Goal: Check status: Check status

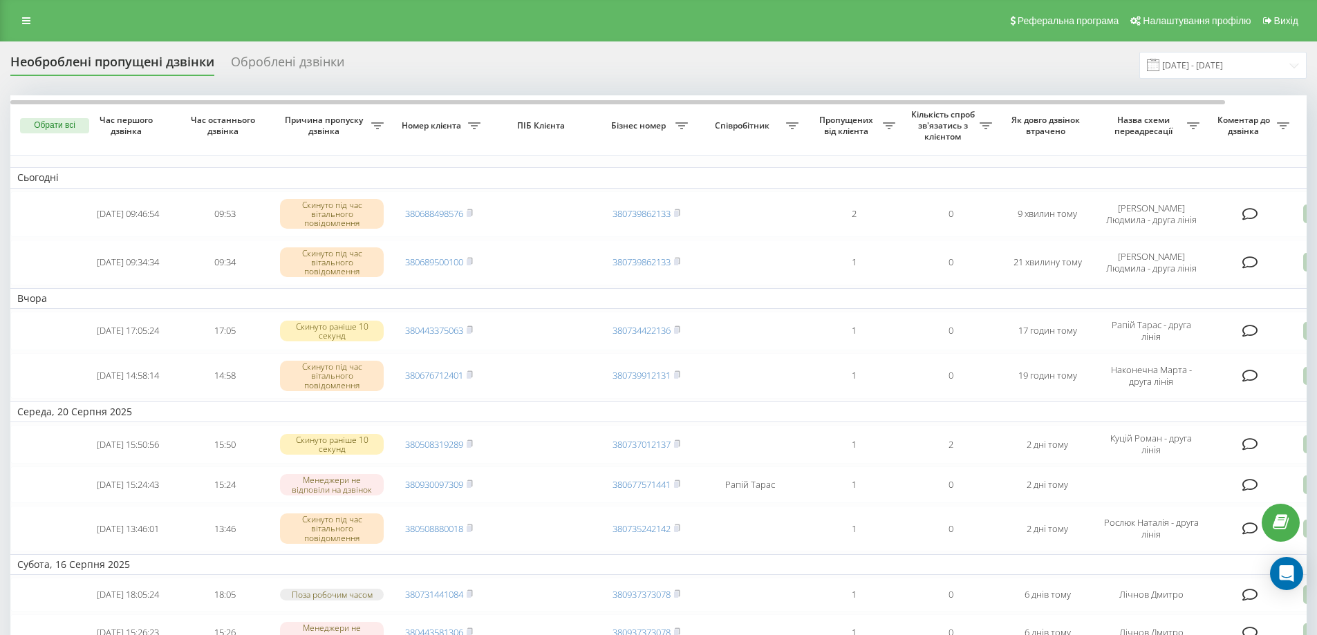
click at [27, 21] on icon at bounding box center [26, 21] width 8 height 10
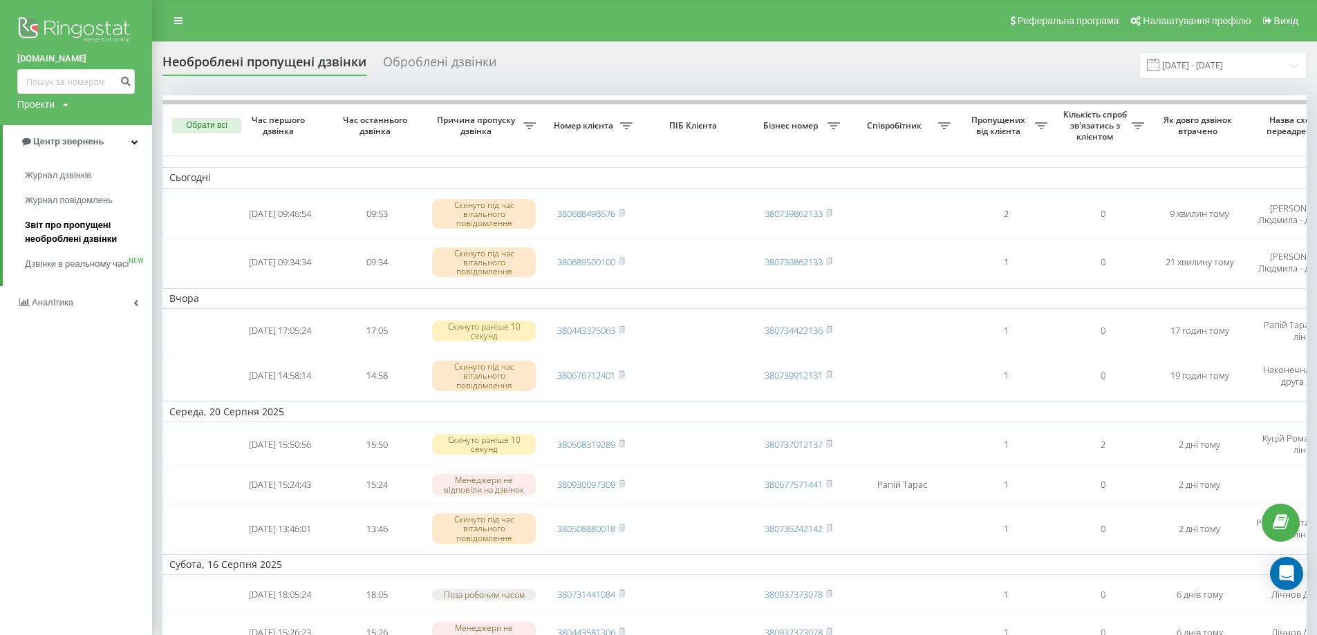
click at [68, 223] on span "Звіт про пропущені необроблені дзвінки" at bounding box center [85, 232] width 120 height 28
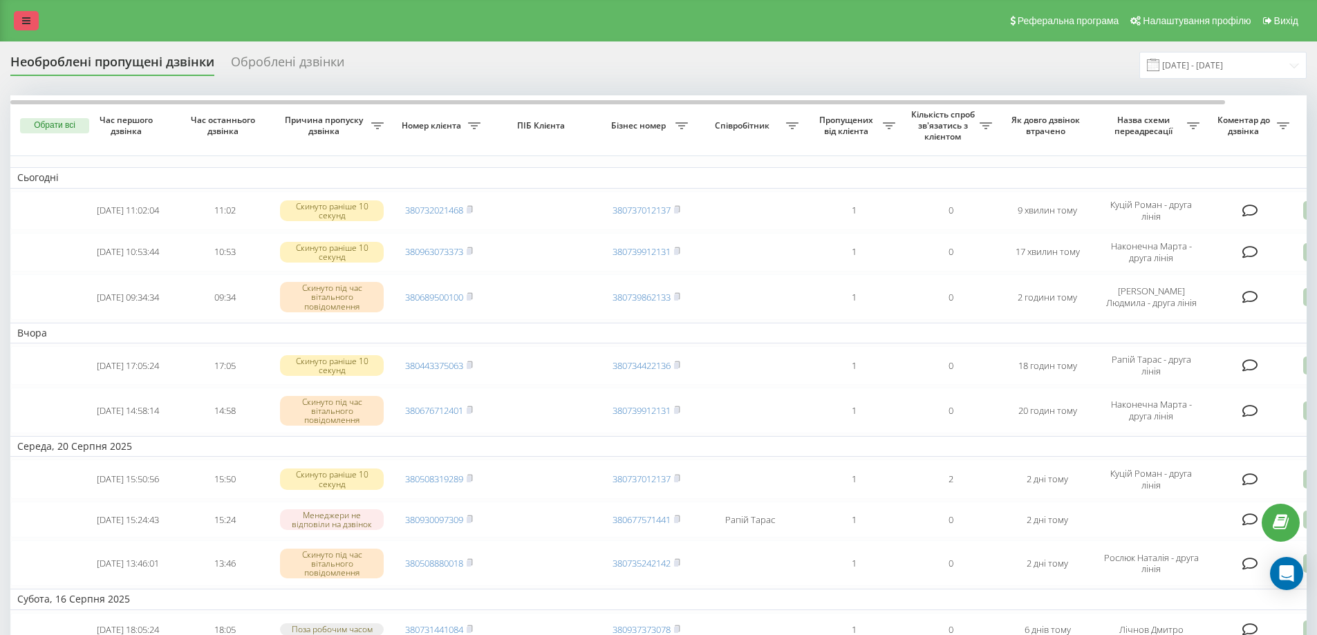
click at [31, 17] on link at bounding box center [26, 20] width 25 height 19
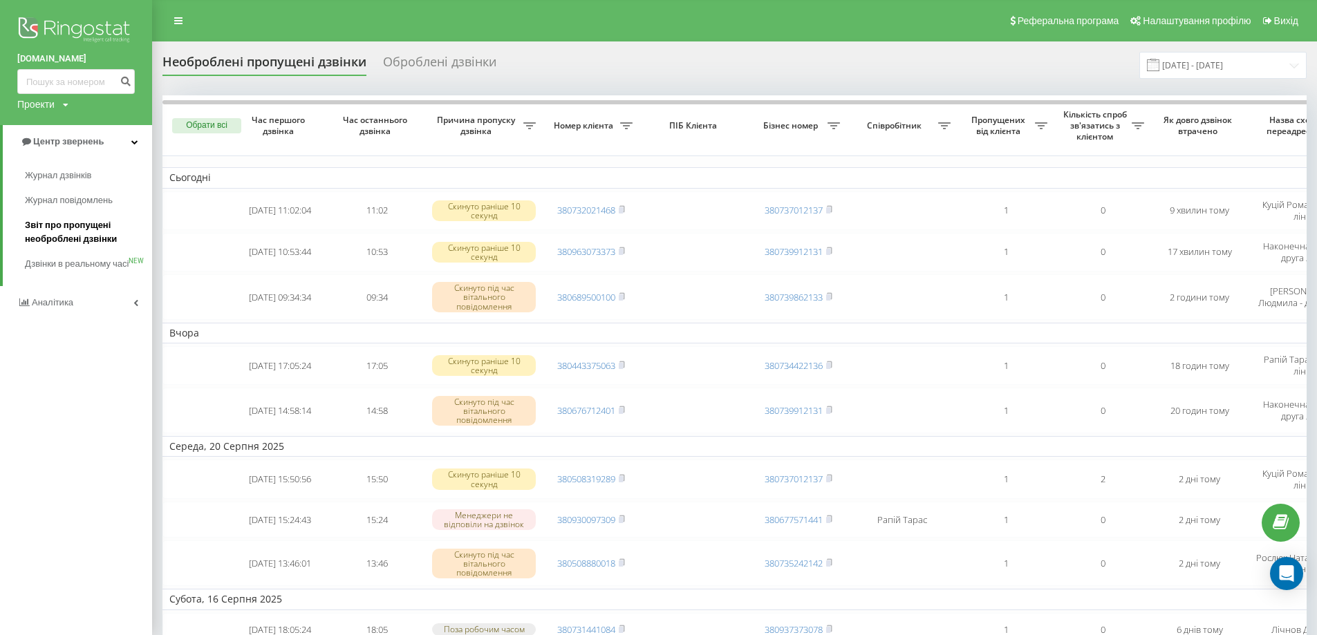
click at [57, 221] on span "Звіт про пропущені необроблені дзвінки" at bounding box center [85, 232] width 120 height 28
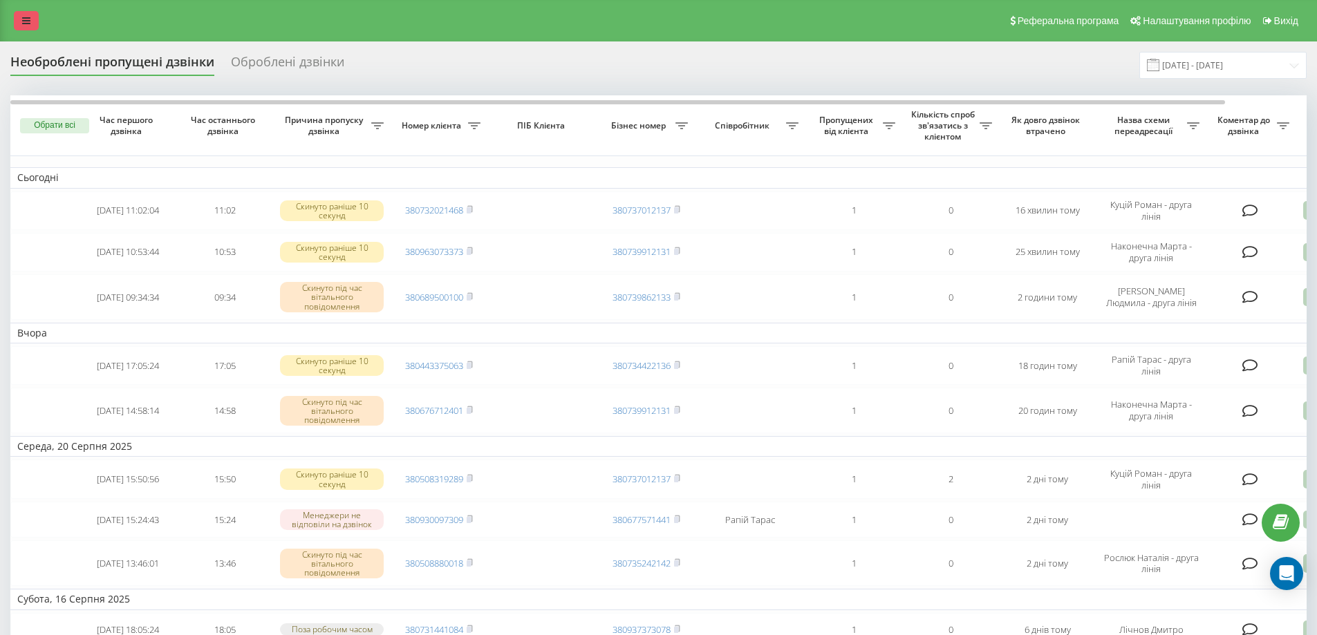
click at [26, 12] on link at bounding box center [26, 20] width 25 height 19
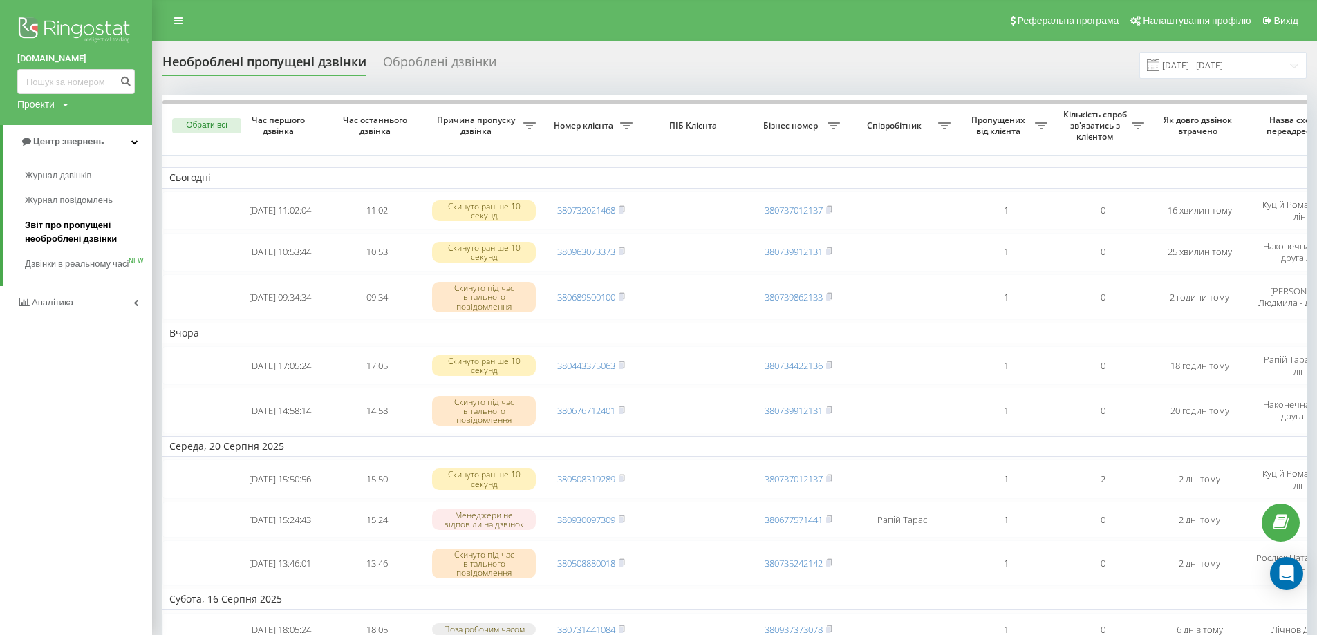
click at [65, 224] on span "Звіт про пропущені необроблені дзвінки" at bounding box center [85, 232] width 120 height 28
